Goal: Navigation & Orientation: Find specific page/section

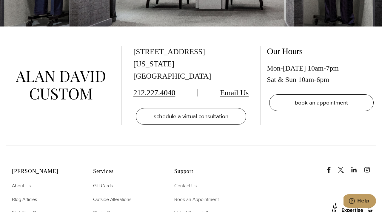
scroll to position [3219, 0]
click at [354, 167] on icon "linkedin" at bounding box center [354, 170] width 6 height 6
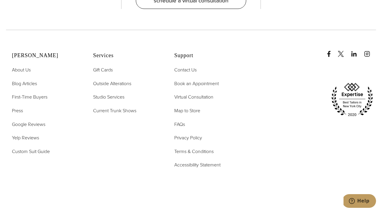
scroll to position [3335, 0]
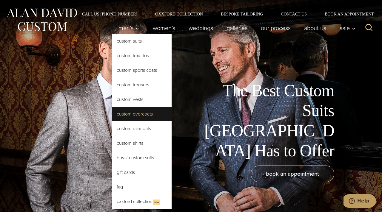
click at [145, 115] on link "Custom Overcoats" at bounding box center [142, 114] width 60 height 14
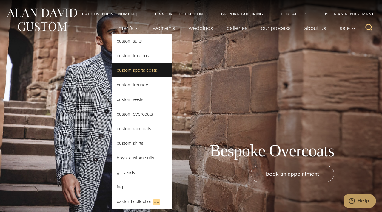
click at [134, 68] on link "Custom Sports Coats" at bounding box center [142, 70] width 60 height 14
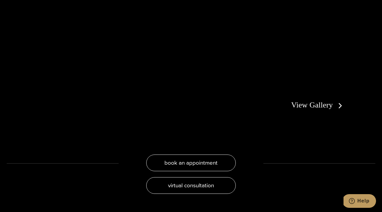
scroll to position [1128, 0]
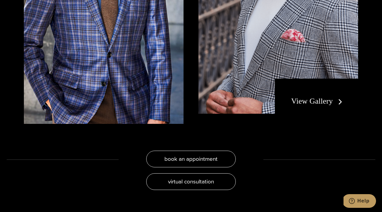
click at [300, 101] on link "View Gallery" at bounding box center [317, 101] width 53 height 9
